Goal: Find specific page/section: Find specific page/section

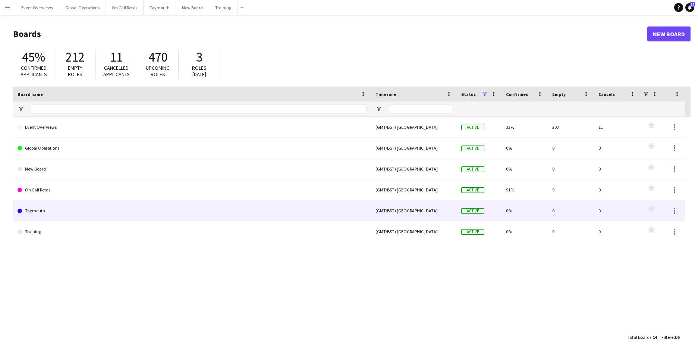
click at [34, 211] on link "Taymouth" at bounding box center [192, 210] width 349 height 21
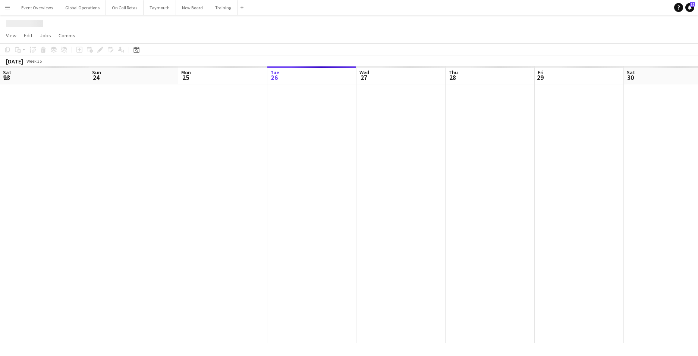
scroll to position [0, 178]
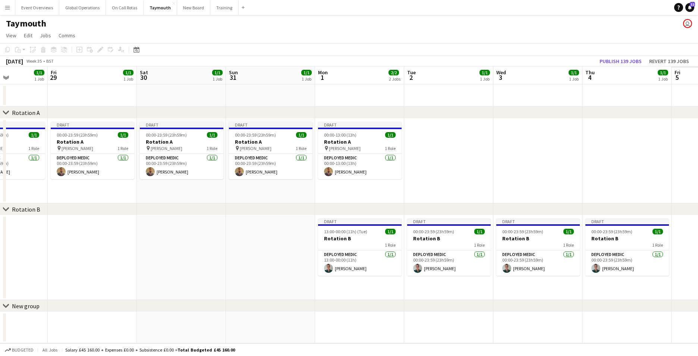
drag, startPoint x: 552, startPoint y: 248, endPoint x: 40, endPoint y: 237, distance: 512.1
click at [40, 237] on app-calendar-viewport "Mon 25 1/1 1 Job Tue 26 1/1 1 Job Wed 27 1/1 1 Job Thu 28 1/1 1 Job Fri 29 1/1 …" at bounding box center [349, 204] width 698 height 277
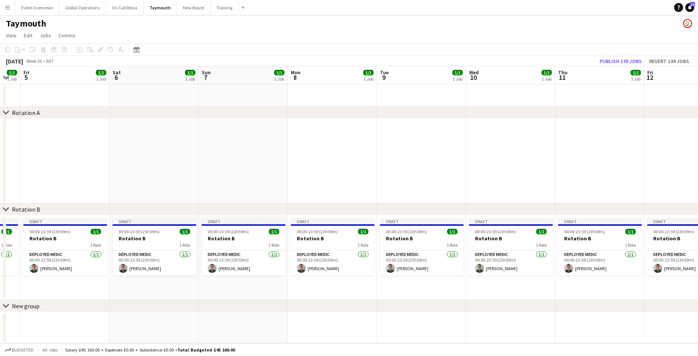
drag, startPoint x: 448, startPoint y: 251, endPoint x: 0, endPoint y: 235, distance: 448.1
click at [0, 235] on app-calendar-viewport "Tue 2 1/1 1 Job Wed 3 1/1 1 Job Thu 4 1/1 1 Job Fri 5 1/1 1 Job Sat 6 1/1 1 Job…" at bounding box center [349, 204] width 698 height 277
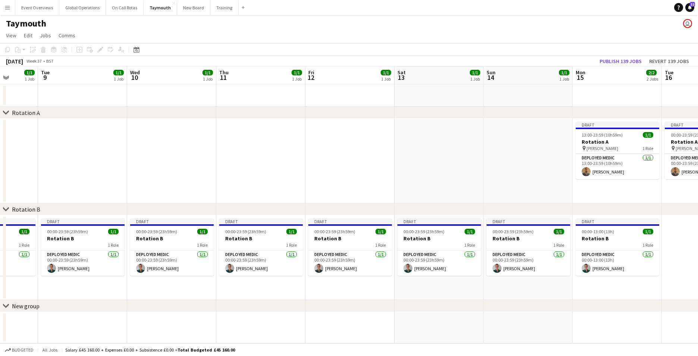
drag, startPoint x: 341, startPoint y: 247, endPoint x: -1, endPoint y: 233, distance: 342.9
click at [0, 233] on html "Menu Boards Boards Boards All jobs Status Workforce Workforce My Workforce Recr…" at bounding box center [349, 178] width 698 height 356
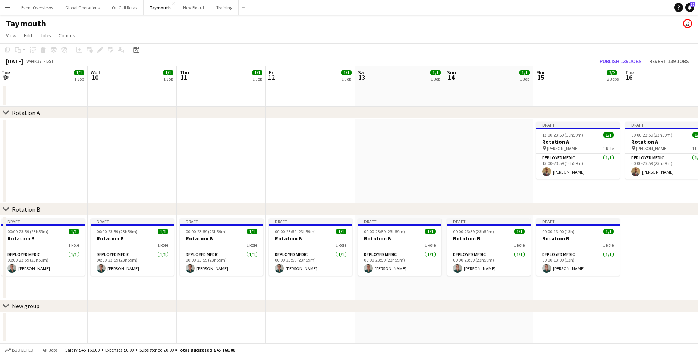
scroll to position [0, 280]
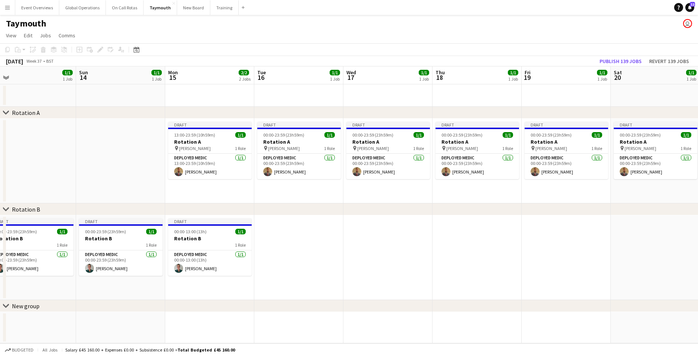
drag, startPoint x: 429, startPoint y: 240, endPoint x: 21, endPoint y: 230, distance: 407.7
click at [21, 230] on app-calendar-viewport "Wed 10 1/1 1 Job Thu 11 1/1 1 Job Fri 12 1/1 1 Job Sat 13 1/1 1 Job Sun 14 1/1 …" at bounding box center [349, 204] width 698 height 277
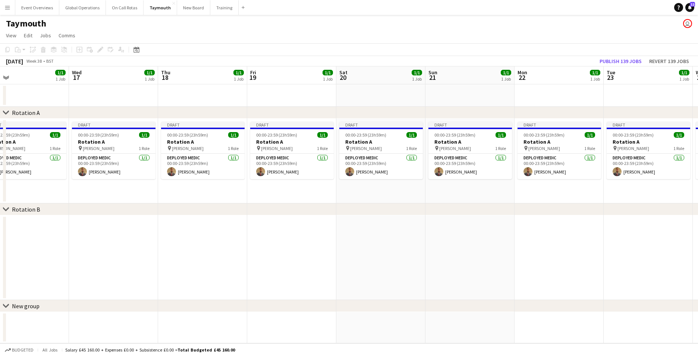
drag, startPoint x: 550, startPoint y: 251, endPoint x: 325, endPoint y: 263, distance: 224.8
click at [275, 265] on app-calendar-viewport "Sat 13 1/1 1 Job Sun 14 1/1 1 Job Mon 15 2/2 2 Jobs Tue 16 1/1 1 Job Wed 17 1/1…" at bounding box center [349, 204] width 698 height 277
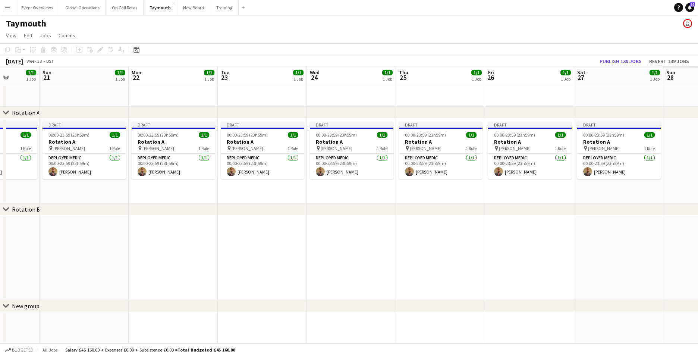
scroll to position [0, 229]
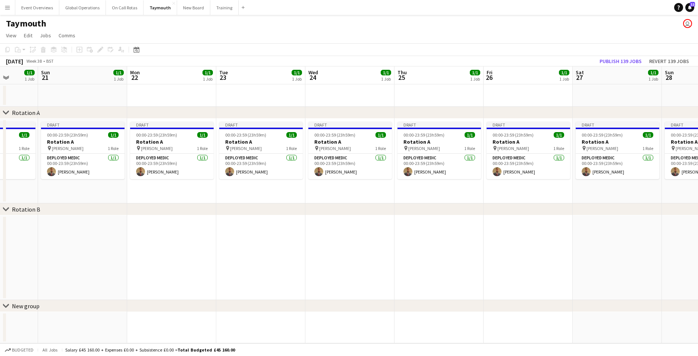
drag, startPoint x: 493, startPoint y: 271, endPoint x: 232, endPoint y: 273, distance: 261.0
click at [232, 273] on app-calendar-viewport "Thu 18 1/1 1 Job Fri 19 1/1 1 Job Sat 20 1/1 1 Job Sun 21 1/1 1 Job Mon 22 1/1 …" at bounding box center [349, 204] width 698 height 277
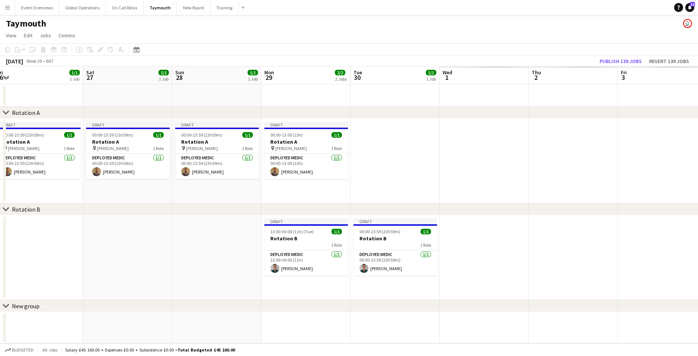
scroll to position [0, 268]
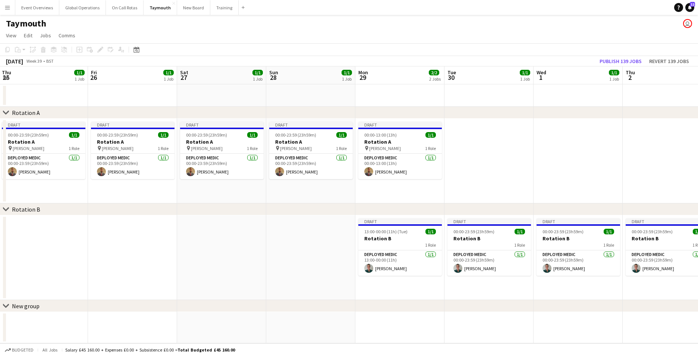
drag, startPoint x: 481, startPoint y: 257, endPoint x: 180, endPoint y: 258, distance: 300.5
click at [180, 258] on app-calendar-viewport "Mon 22 1/1 1 Job Tue 23 1/1 1 Job Wed 24 1/1 1 Job Thu 25 1/1 1 Job Fri 26 1/1 …" at bounding box center [349, 204] width 698 height 277
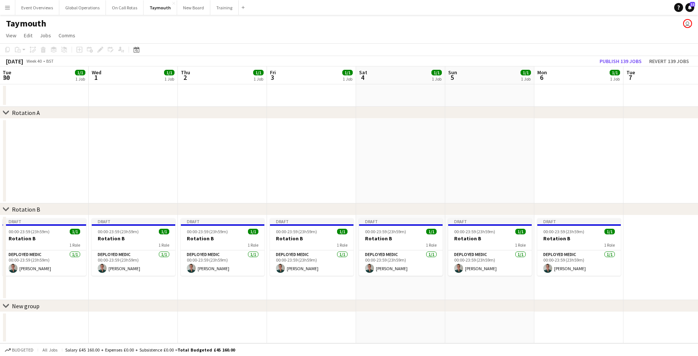
drag, startPoint x: 538, startPoint y: 277, endPoint x: 92, endPoint y: 267, distance: 445.3
click at [92, 267] on app-calendar-viewport "Sat 27 1/1 1 Job Sun 28 1/1 1 Job Mon 29 2/2 2 Jobs Tue 30 1/1 1 Job Wed 1 1/1 …" at bounding box center [349, 204] width 698 height 277
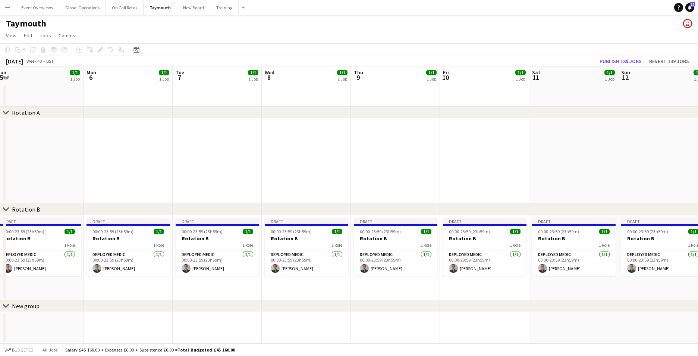
drag, startPoint x: 501, startPoint y: 251, endPoint x: 72, endPoint y: 258, distance: 429.2
click at [71, 257] on app-calendar-viewport "Thu 2 1/1 1 Job Fri 3 1/1 1 Job Sat 4 1/1 1 Job Sun 5 1/1 1 Job Mon 6 1/1 1 Job…" at bounding box center [349, 204] width 698 height 277
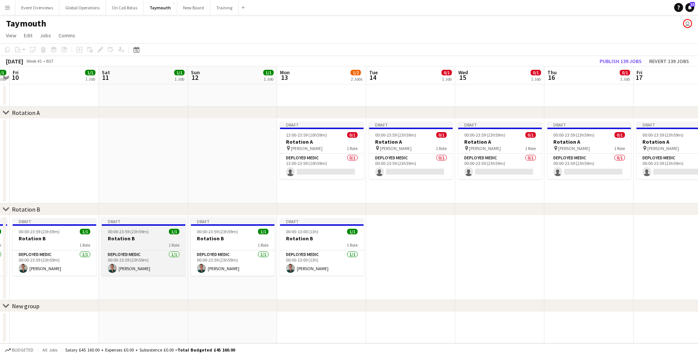
drag, startPoint x: 525, startPoint y: 241, endPoint x: 174, endPoint y: 245, distance: 351.6
click at [116, 245] on app-calendar-viewport "Tue 7 1/1 1 Job Wed 8 1/1 1 Job Thu 9 1/1 1 Job Fri 10 1/1 1 Job Sat 11 1/1 1 J…" at bounding box center [349, 204] width 698 height 277
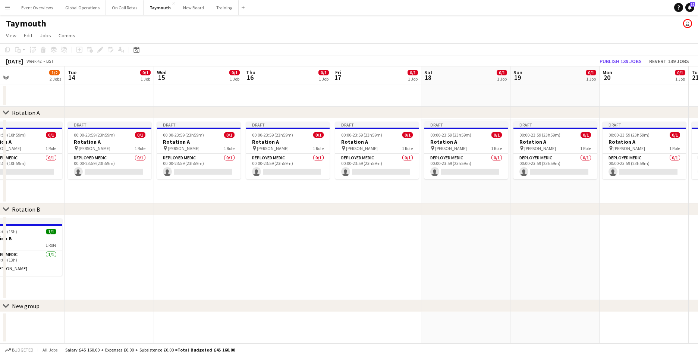
drag, startPoint x: 498, startPoint y: 250, endPoint x: 197, endPoint y: 240, distance: 301.1
click at [197, 240] on app-calendar-viewport "Fri 10 1/1 1 Job Sat 11 1/1 1 Job Sun 12 1/1 1 Job Mon 13 1/2 2 Jobs Tue 14 0/1…" at bounding box center [349, 204] width 698 height 277
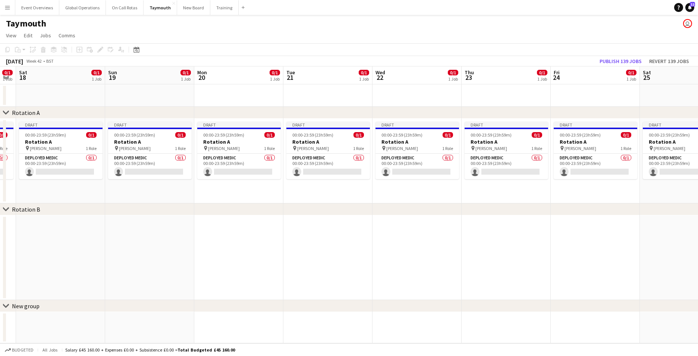
drag, startPoint x: 418, startPoint y: 250, endPoint x: 107, endPoint y: 241, distance: 311.5
click at [93, 242] on app-calendar-viewport "Wed 15 0/1 1 Job Thu 16 0/1 1 Job Fri 17 0/1 1 Job Sat 18 0/1 1 Job Sun 19 0/1 …" at bounding box center [349, 204] width 698 height 277
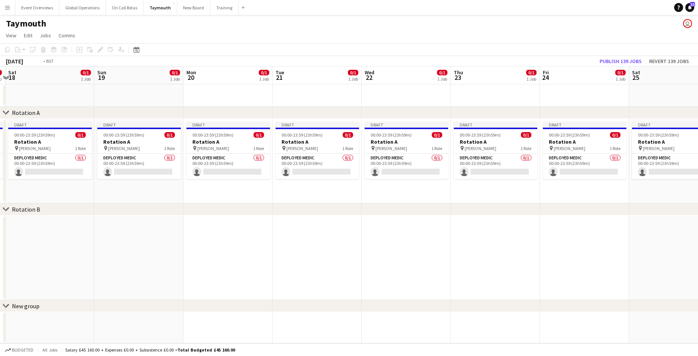
scroll to position [0, 262]
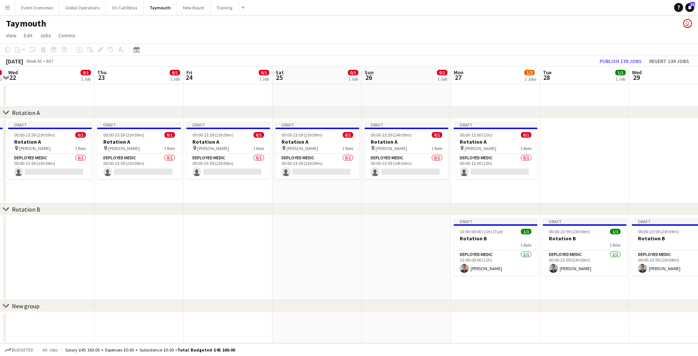
drag, startPoint x: 456, startPoint y: 245, endPoint x: 88, endPoint y: 227, distance: 367.7
click at [88, 227] on app-calendar-viewport "Sun 19 0/1 1 Job Mon 20 0/1 1 Job Tue 21 0/1 1 Job Wed 22 0/1 1 Job Thu 23 0/1 …" at bounding box center [349, 204] width 698 height 277
